Goal: Information Seeking & Learning: Learn about a topic

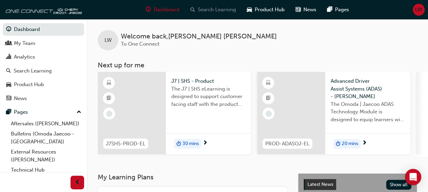
click at [223, 10] on span "Search Learning" at bounding box center [217, 10] width 38 height 8
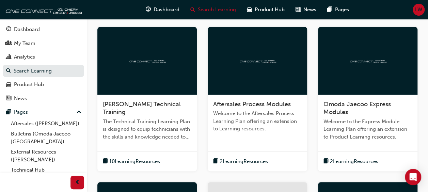
scroll to position [129, 0]
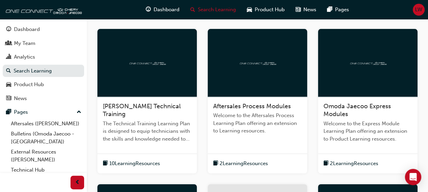
click at [242, 105] on span "Aftersales Process Modules" at bounding box center [252, 106] width 78 height 7
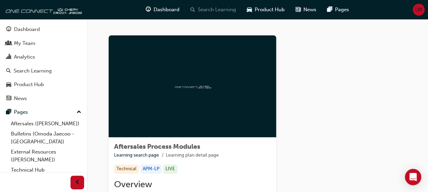
click at [210, 7] on span "Search Learning" at bounding box center [217, 10] width 38 height 8
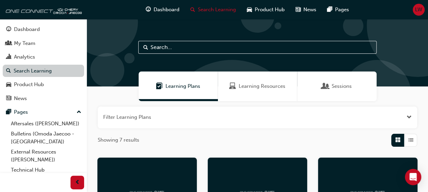
click at [30, 72] on link "Search Learning" at bounding box center [43, 71] width 81 height 13
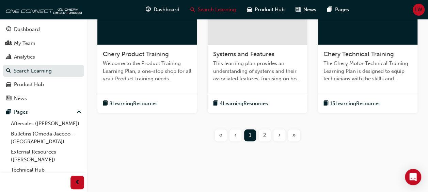
scroll to position [168, 0]
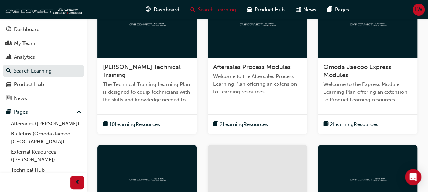
click at [269, 52] on div at bounding box center [257, 24] width 99 height 68
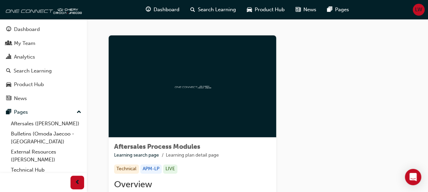
click at [202, 92] on div at bounding box center [193, 86] width 168 height 102
click at [411, 178] on icon "Open Intercom Messenger" at bounding box center [413, 177] width 9 height 9
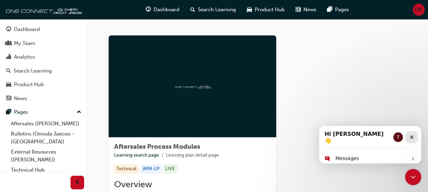
click at [415, 136] on div "Close" at bounding box center [412, 137] width 12 height 12
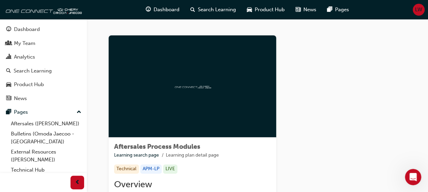
click at [198, 101] on div at bounding box center [193, 86] width 168 height 102
click at [36, 27] on div "Dashboard" at bounding box center [27, 30] width 26 height 8
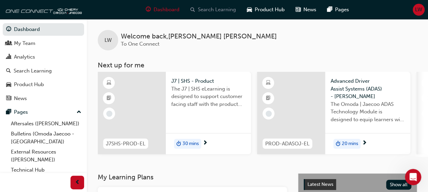
click at [212, 12] on span "Search Learning" at bounding box center [217, 10] width 38 height 8
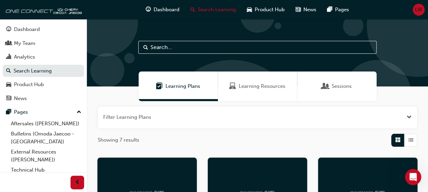
scroll to position [168, 0]
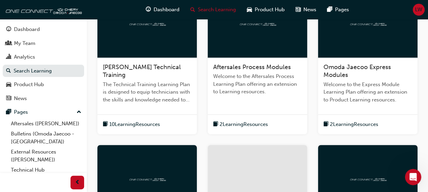
click at [258, 78] on span "Welcome to the Aftersales Process Learning Plan offering an extension to Learni…" at bounding box center [257, 84] width 89 height 23
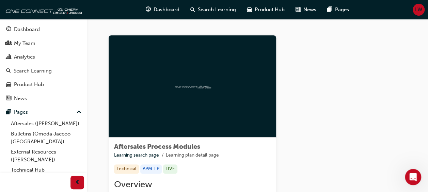
click at [165, 144] on span "Aftersales Process Modules" at bounding box center [157, 147] width 86 height 8
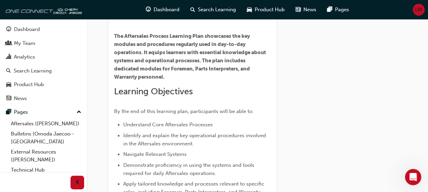
scroll to position [268, 0]
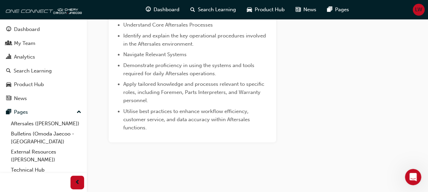
click at [202, 131] on li "Utilise best practices to enhance workflow efficiency, customer service, and da…" at bounding box center [196, 119] width 147 height 25
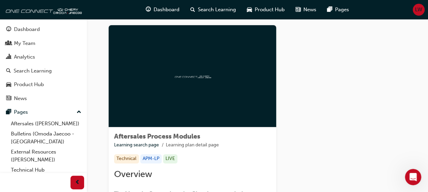
scroll to position [5, 0]
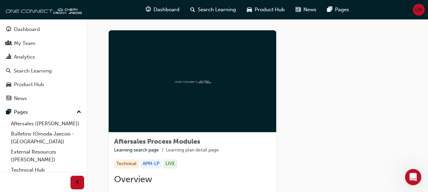
click at [171, 78] on div at bounding box center [193, 81] width 168 height 102
click at [189, 91] on div at bounding box center [193, 81] width 168 height 102
drag, startPoint x: 189, startPoint y: 91, endPoint x: 232, endPoint y: 107, distance: 45.4
click at [232, 107] on div at bounding box center [193, 81] width 168 height 102
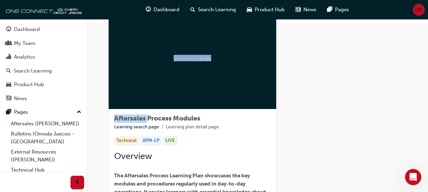
scroll to position [3, 0]
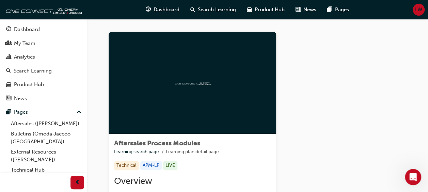
click at [207, 164] on div "Technical APM-LP LIVE" at bounding box center [192, 165] width 157 height 9
click at [171, 166] on div "LIVE" at bounding box center [170, 165] width 14 height 9
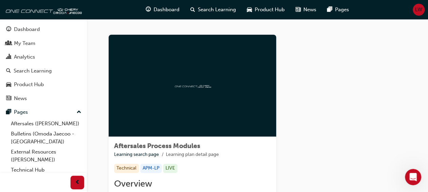
scroll to position [0, 0]
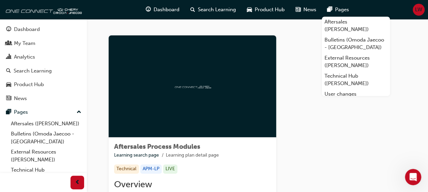
click at [242, 97] on div at bounding box center [193, 86] width 168 height 102
click at [251, 95] on div at bounding box center [193, 86] width 168 height 102
click at [249, 95] on div at bounding box center [193, 86] width 168 height 102
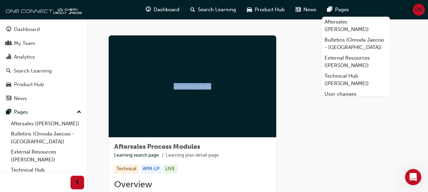
click at [249, 95] on div at bounding box center [193, 86] width 168 height 102
drag, startPoint x: 249, startPoint y: 95, endPoint x: 278, endPoint y: 84, distance: 30.9
drag, startPoint x: 372, startPoint y: 118, endPoint x: 377, endPoint y: 116, distance: 5.3
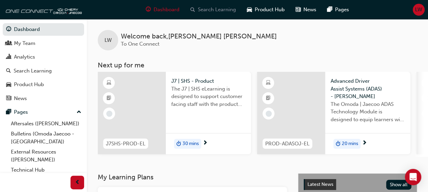
click at [221, 7] on span "Search Learning" at bounding box center [217, 10] width 38 height 8
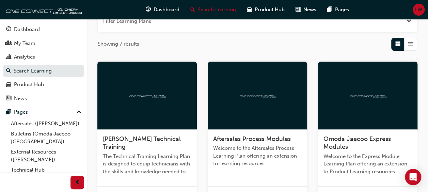
scroll to position [97, 0]
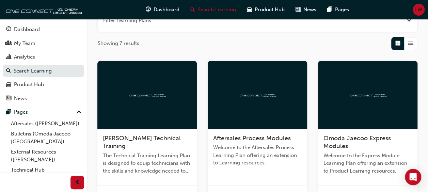
click at [239, 138] on span "Aftersales Process Modules" at bounding box center [252, 138] width 78 height 7
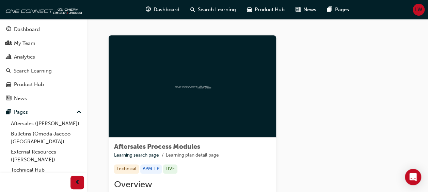
drag, startPoint x: 218, startPoint y: 72, endPoint x: 378, endPoint y: 96, distance: 161.9
click at [148, 155] on link "Learning search page" at bounding box center [136, 155] width 45 height 6
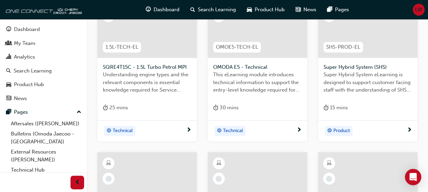
scroll to position [336, 0]
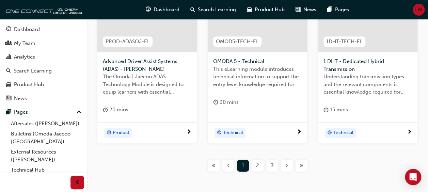
click at [257, 164] on span "2" at bounding box center [257, 166] width 3 height 8
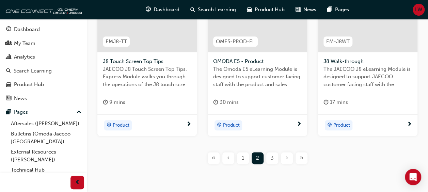
click at [269, 159] on div "3" at bounding box center [272, 158] width 12 height 12
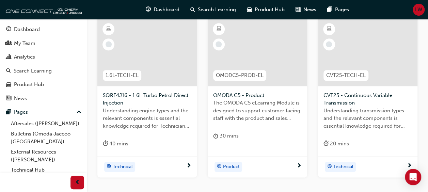
scroll to position [325, 0]
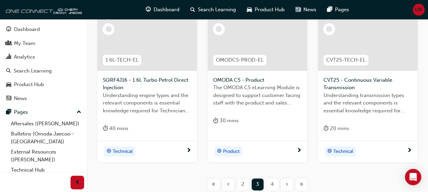
click at [275, 183] on div "4" at bounding box center [272, 184] width 12 height 12
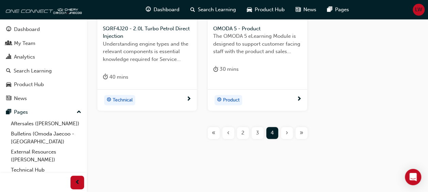
scroll to position [208, 0]
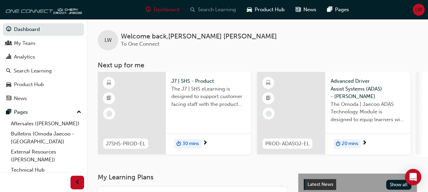
click at [220, 11] on span "Search Learning" at bounding box center [217, 10] width 38 height 8
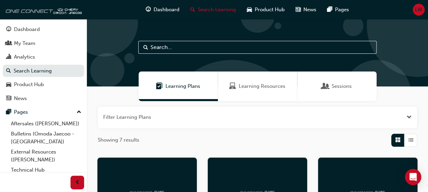
click at [256, 87] on span "Learning Resources" at bounding box center [262, 86] width 47 height 8
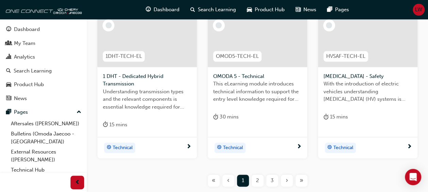
scroll to position [333, 0]
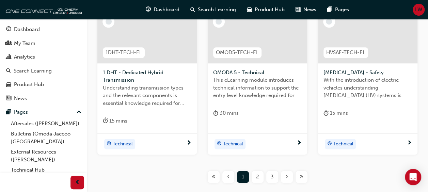
click at [257, 176] on span "2" at bounding box center [257, 177] width 3 height 8
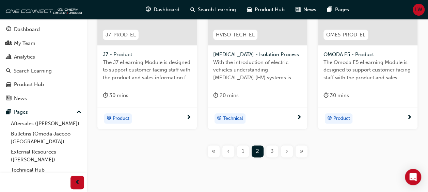
scroll to position [331, 0]
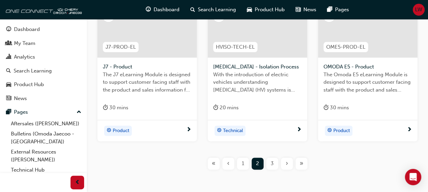
click at [270, 159] on div "3" at bounding box center [272, 164] width 12 height 12
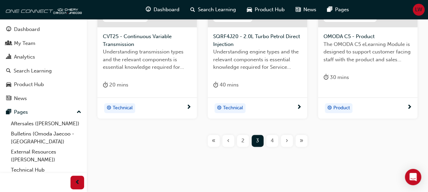
scroll to position [368, 0]
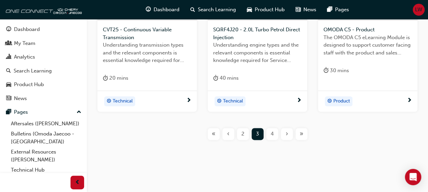
click at [268, 132] on div "4" at bounding box center [272, 134] width 12 height 12
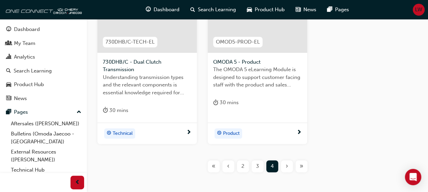
scroll to position [182, 0]
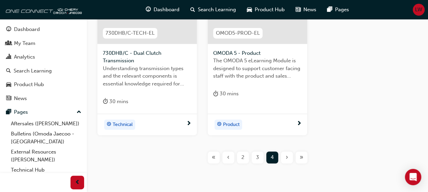
click at [230, 159] on div "‹" at bounding box center [228, 158] width 12 height 12
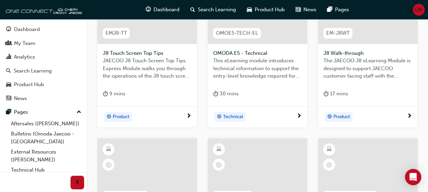
scroll to position [350, 0]
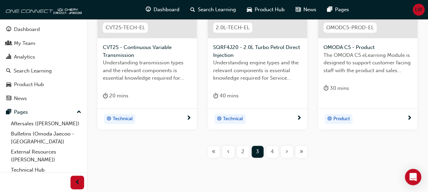
click at [230, 150] on div "‹" at bounding box center [228, 152] width 12 height 12
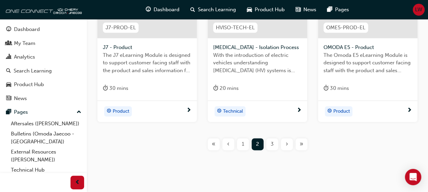
click at [244, 145] on div "1" at bounding box center [243, 144] width 12 height 12
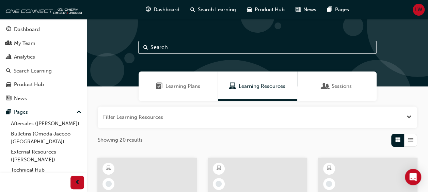
click at [178, 49] on input "text" at bounding box center [257, 47] width 238 height 13
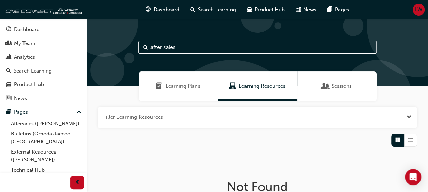
click at [178, 49] on input "after sales" at bounding box center [257, 47] width 238 height 13
type input "after process"
click at [213, 9] on span "Search Learning" at bounding box center [217, 10] width 38 height 8
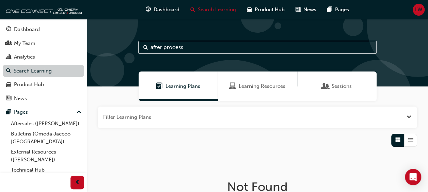
click at [33, 69] on link "Search Learning" at bounding box center [43, 71] width 81 height 13
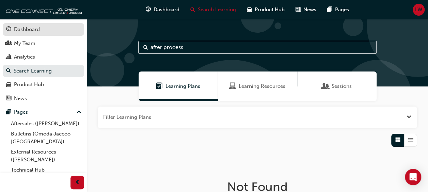
click at [27, 29] on div "Dashboard" at bounding box center [27, 30] width 26 height 8
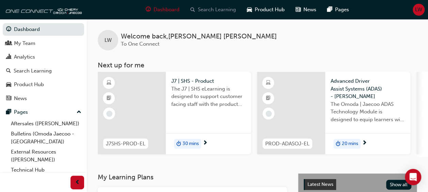
click at [219, 8] on span "Search Learning" at bounding box center [217, 10] width 38 height 8
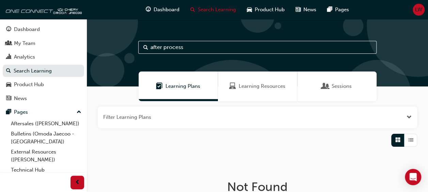
click at [260, 88] on span "Learning Resources" at bounding box center [262, 86] width 47 height 8
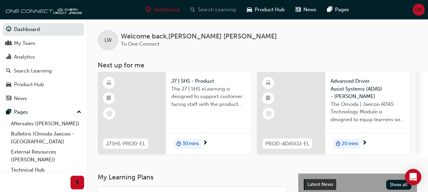
click at [218, 9] on span "Search Learning" at bounding box center [217, 10] width 38 height 8
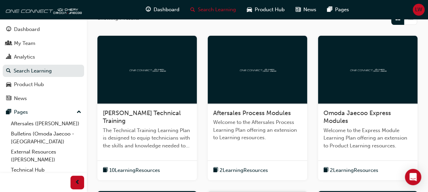
scroll to position [123, 0]
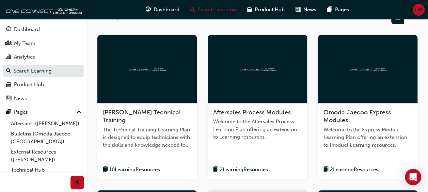
click at [247, 113] on span "Aftersales Process Modules" at bounding box center [252, 112] width 78 height 7
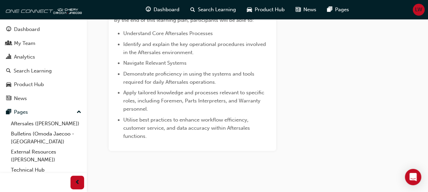
scroll to position [268, 0]
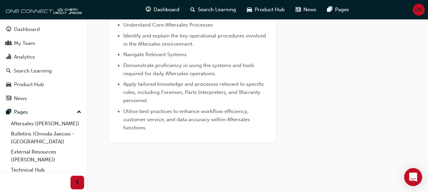
click at [410, 178] on icon "Open Intercom Messenger" at bounding box center [413, 177] width 8 height 9
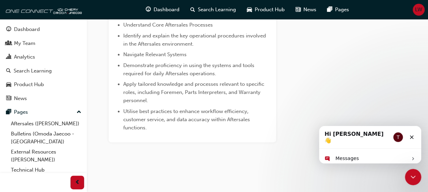
scroll to position [0, 0]
click at [412, 136] on icon "Close" at bounding box center [411, 137] width 5 height 5
